Goal: Task Accomplishment & Management: Use online tool/utility

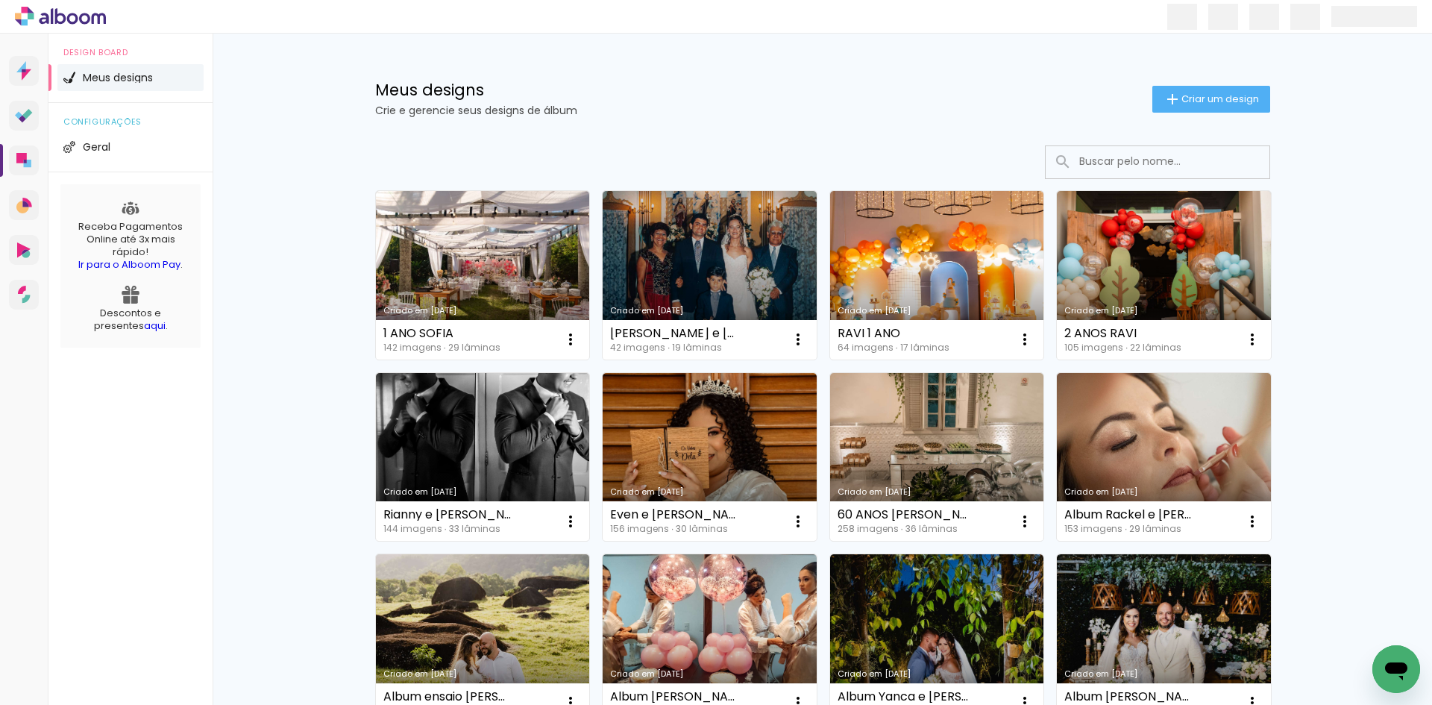
click at [788, 148] on div at bounding box center [822, 162] width 895 height 34
